Goal: Information Seeking & Learning: Learn about a topic

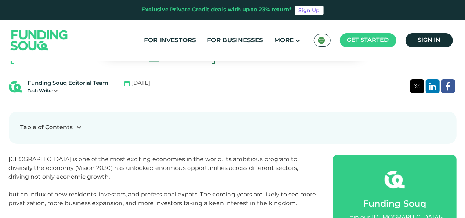
scroll to position [257, 0]
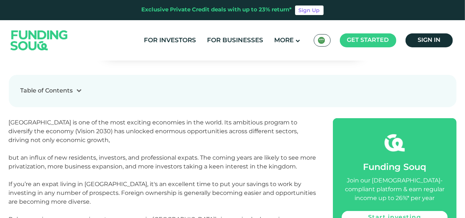
click at [145, 119] on span "[GEOGRAPHIC_DATA] is one of the most exciting economies in the world. Its ambit…" at bounding box center [163, 144] width 308 height 51
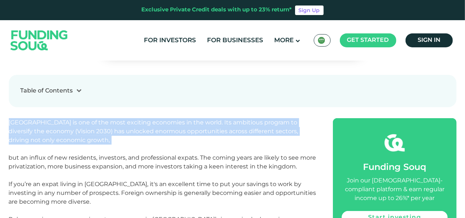
click at [145, 118] on p "[GEOGRAPHIC_DATA] is one of the most exciting economies in the world. Its ambit…" at bounding box center [163, 144] width 308 height 53
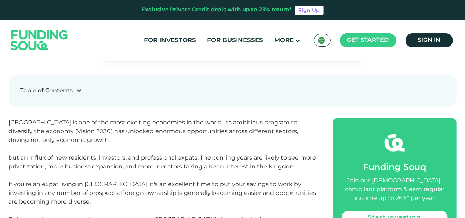
drag, startPoint x: 145, startPoint y: 105, endPoint x: 150, endPoint y: 156, distance: 51.3
click at [158, 181] on span "If you’re an expat living in [GEOGRAPHIC_DATA], it's an excellent time to put y…" at bounding box center [163, 202] width 308 height 42
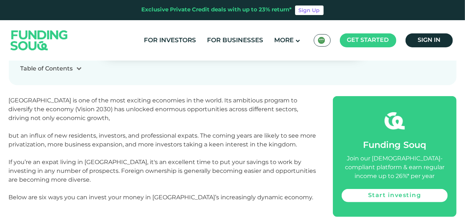
scroll to position [294, 0]
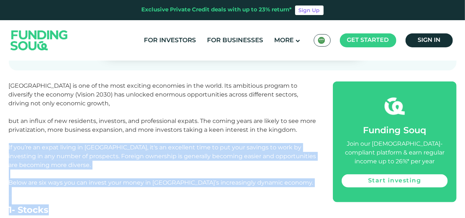
drag, startPoint x: 139, startPoint y: 164, endPoint x: 61, endPoint y: 113, distance: 93.9
drag, startPoint x: 61, startPoint y: 113, endPoint x: 167, endPoint y: 143, distance: 110.6
click at [167, 143] on p "If you’re an expat living in [GEOGRAPHIC_DATA], it's an excellent time to put y…" at bounding box center [163, 165] width 308 height 44
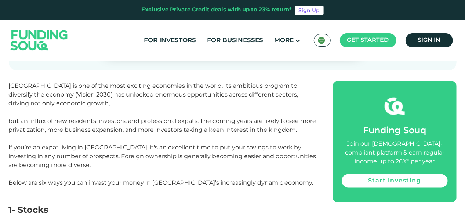
click at [160, 101] on span "[GEOGRAPHIC_DATA] is one of the most exciting economies in the world. Its ambit…" at bounding box center [163, 107] width 308 height 51
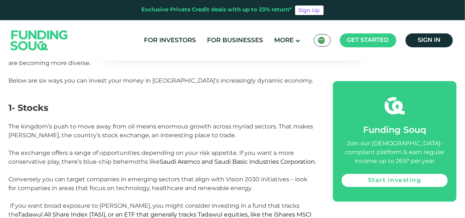
scroll to position [404, 0]
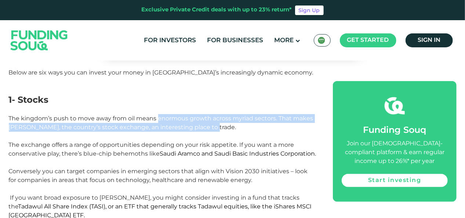
drag, startPoint x: 216, startPoint y: 106, endPoint x: 95, endPoint y: 89, distance: 122.1
click at [110, 114] on p "The kingdom’s push to move away from oil means enormous growth across myriad se…" at bounding box center [163, 149] width 308 height 70
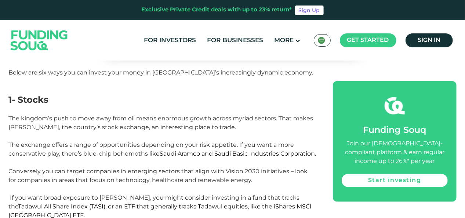
drag, startPoint x: 95, startPoint y: 89, endPoint x: 70, endPoint y: 142, distance: 58.5
click at [70, 142] on p "The kingdom’s push to move away from oil means enormous growth across myriad se…" at bounding box center [163, 149] width 308 height 70
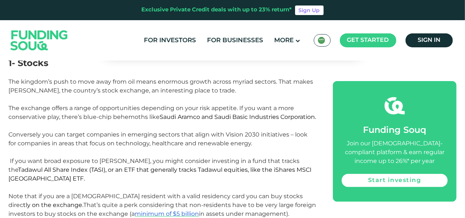
click at [38, 94] on span "The kingdom’s push to move away from oil means enormous growth across myriad se…" at bounding box center [163, 112] width 308 height 69
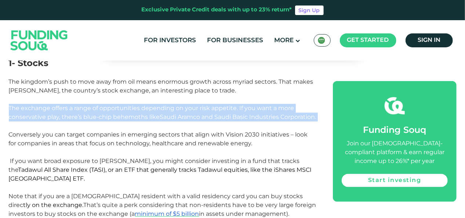
click at [38, 94] on span "The kingdom’s push to move away from oil means enormous growth across myriad se…" at bounding box center [163, 112] width 308 height 69
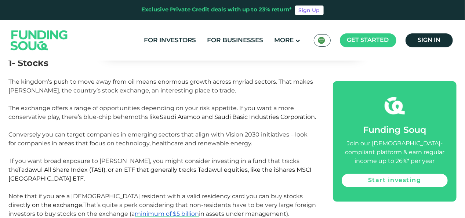
drag, startPoint x: 38, startPoint y: 94, endPoint x: 118, endPoint y: 120, distance: 84.4
click at [121, 119] on span "The kingdom’s push to move away from oil means enormous growth across myriad se…" at bounding box center [163, 112] width 308 height 69
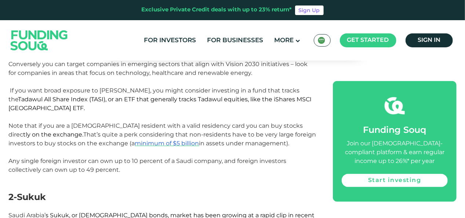
scroll to position [551, 0]
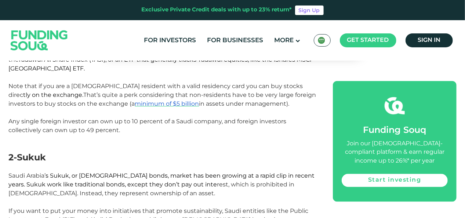
drag, startPoint x: 131, startPoint y: 116, endPoint x: 69, endPoint y: 102, distance: 63.0
click at [165, 144] on p at bounding box center [163, 148] width 308 height 9
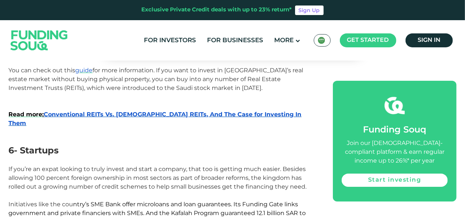
scroll to position [1248, 0]
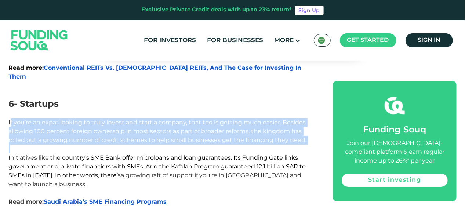
drag, startPoint x: 308, startPoint y: 104, endPoint x: 11, endPoint y: 79, distance: 298.1
click at [181, 118] on p "If you’re an expat looking to truly invest and start a company, that too is get…" at bounding box center [163, 131] width 308 height 26
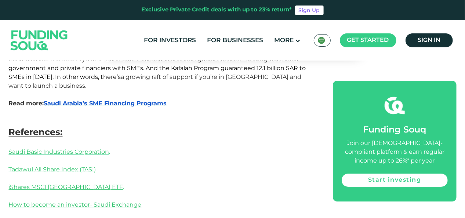
scroll to position [1358, 0]
